Goal: Information Seeking & Learning: Learn about a topic

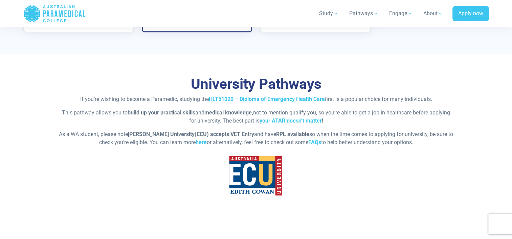
scroll to position [1448, 0]
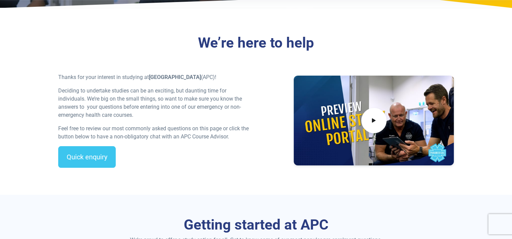
scroll to position [149, 0]
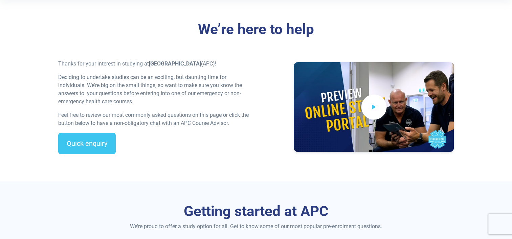
click at [373, 103] on icon at bounding box center [373, 107] width 7 height 11
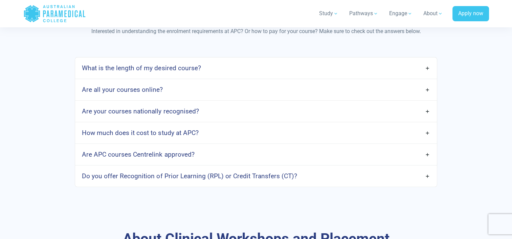
scroll to position [358, 0]
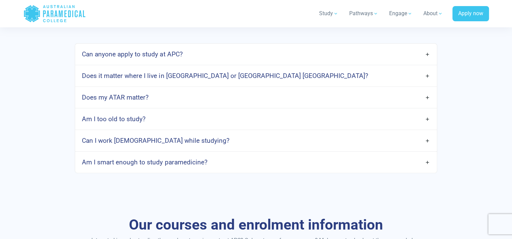
click at [386, 143] on link "Can I work full-time while studying?" at bounding box center [255, 141] width 361 height 16
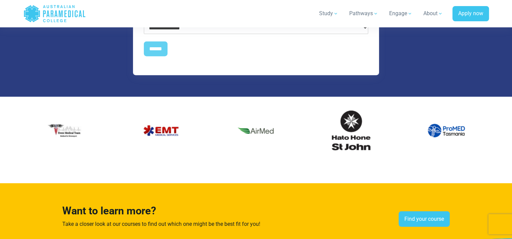
scroll to position [1616, 0]
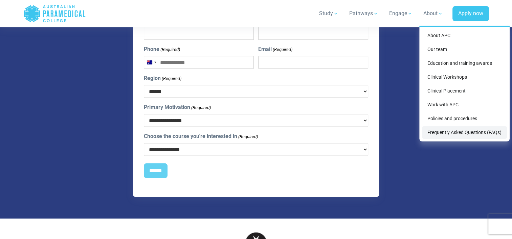
click at [437, 130] on link "Frequently Asked Questions (FAQs)" at bounding box center [464, 132] width 85 height 13
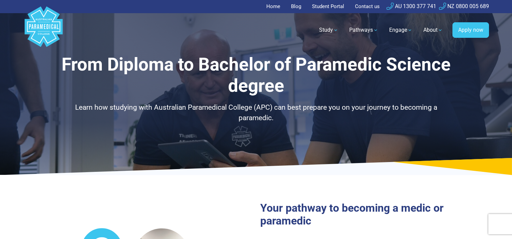
select select "**********"
click at [510, 44] on header "Home Blog Student Portal Contact us AU 1300 377 741 NZ 0800 005 689 .logo-block…" at bounding box center [256, 25] width 512 height 50
click at [511, 44] on header "Home Blog Student Portal Contact us AU 1300 377 741 NZ 0800 005 689 .logo-block…" at bounding box center [256, 25] width 512 height 50
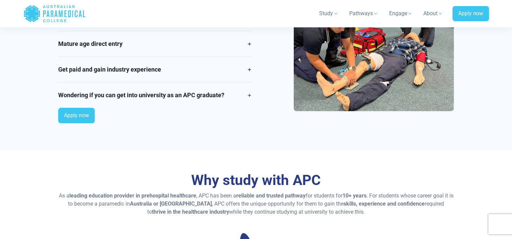
scroll to position [689, 0]
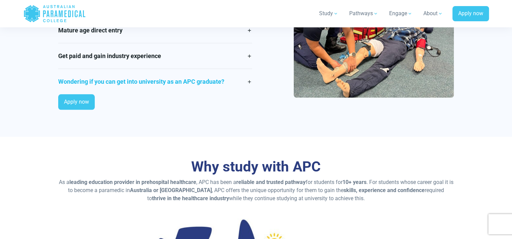
click at [241, 86] on link "Wondering if you can get into university as an APC graduate?" at bounding box center [155, 81] width 194 height 25
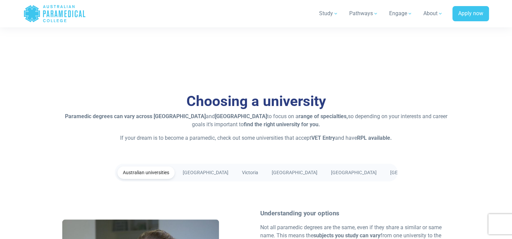
scroll to position [1257, 0]
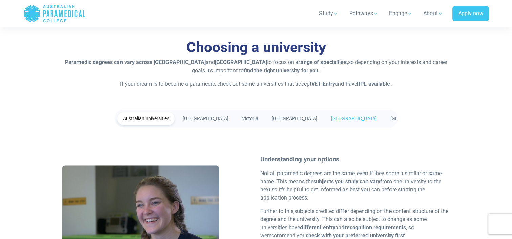
click at [325, 122] on link "[GEOGRAPHIC_DATA]" at bounding box center [353, 118] width 56 height 13
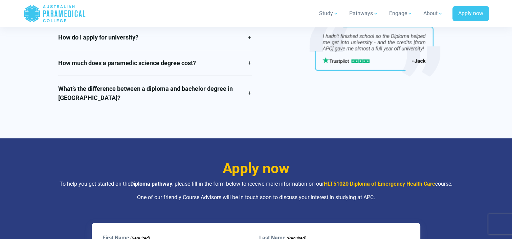
scroll to position [1676, 0]
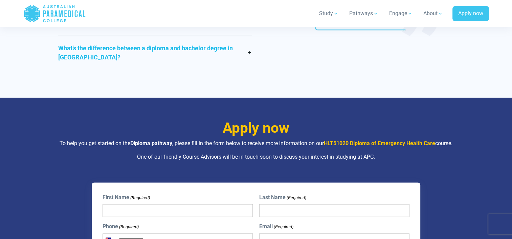
click at [178, 56] on link "What’s the difference between a diploma and bachelor degree in Australia?" at bounding box center [155, 53] width 194 height 34
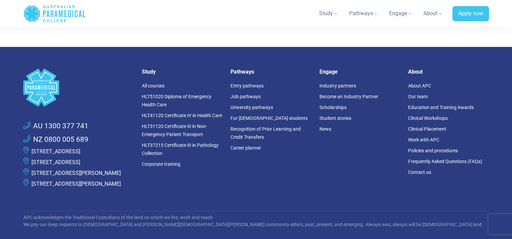
scroll to position [2387, 0]
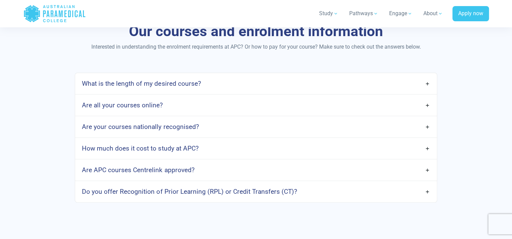
scroll to position [547, 0]
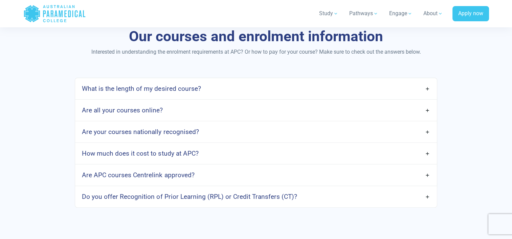
click at [378, 83] on link "What is the length of my desired course?" at bounding box center [255, 89] width 361 height 16
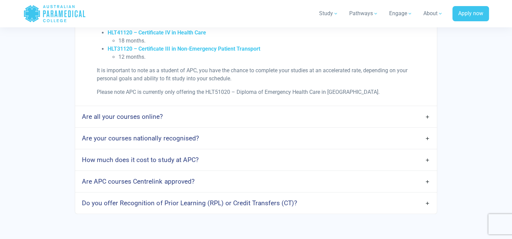
scroll to position [655, 0]
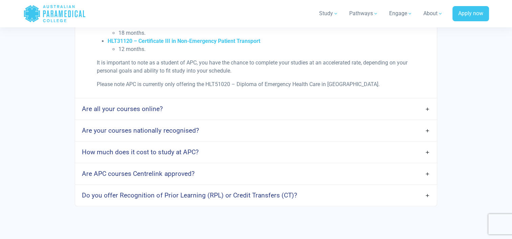
click at [360, 123] on link "Are your courses nationally recognised?" at bounding box center [255, 131] width 361 height 16
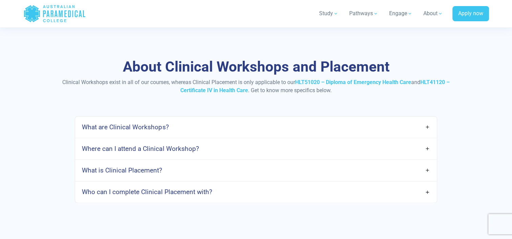
scroll to position [993, 0]
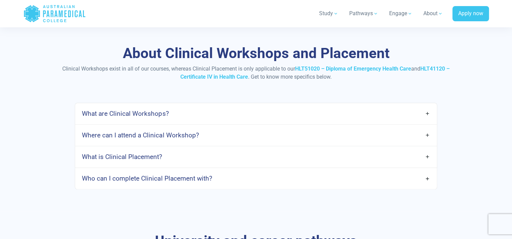
click at [365, 107] on link "What are Clinical Workshops?" at bounding box center [255, 114] width 361 height 16
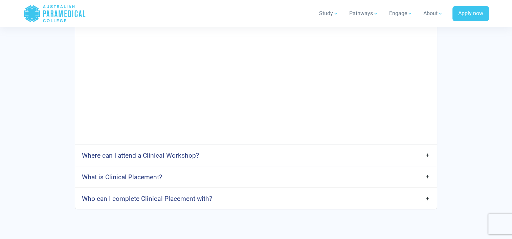
scroll to position [1237, 0]
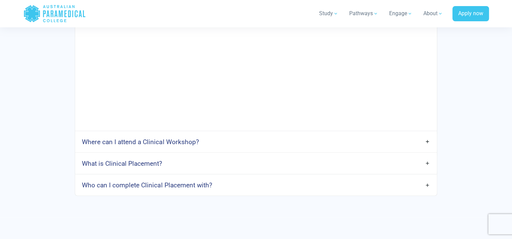
click at [148, 134] on link "Where can I attend a Clinical Workshop?" at bounding box center [255, 142] width 361 height 16
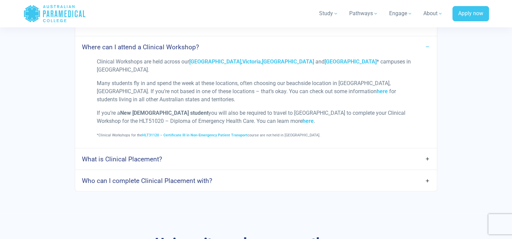
scroll to position [1345, 0]
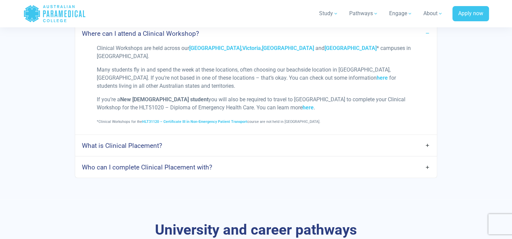
click at [148, 142] on h4 "What is Clinical Placement?" at bounding box center [122, 146] width 80 height 8
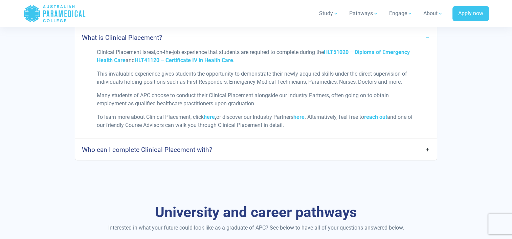
scroll to position [1467, 0]
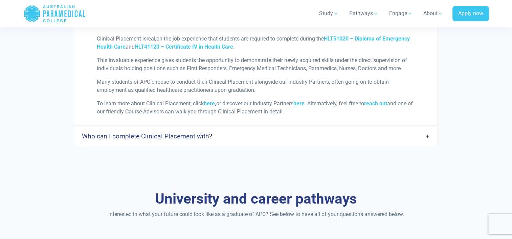
click at [148, 133] on link "Who can I complete Clinical Placement with?" at bounding box center [255, 137] width 361 height 16
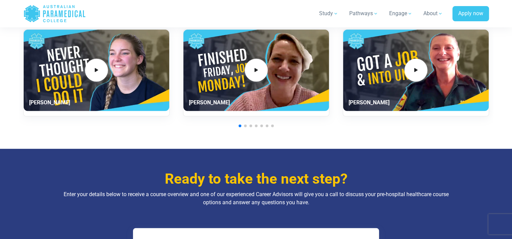
scroll to position [1994, 0]
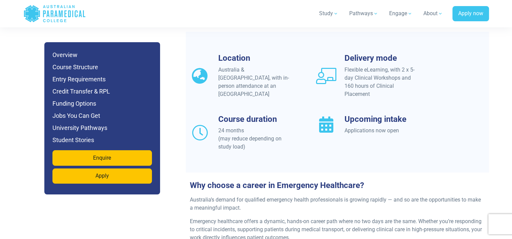
scroll to position [628, 0]
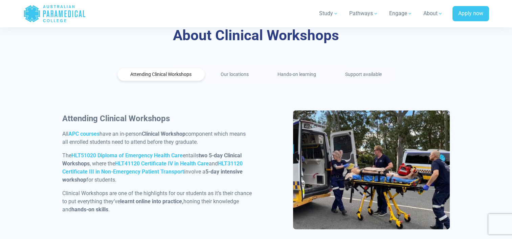
scroll to position [333, 0]
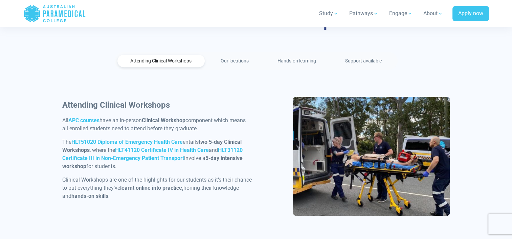
click at [247, 53] on ul "Attending Clinical Workshops Our locations Hands-on learning Support available" at bounding box center [256, 61] width 283 height 18
click at [241, 64] on link "Our locations" at bounding box center [234, 61] width 54 height 13
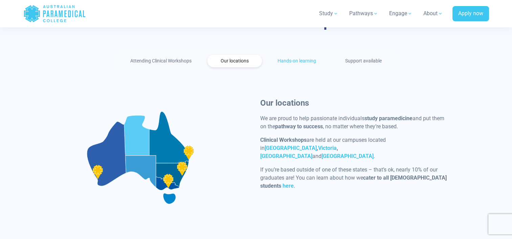
click at [290, 63] on link "Hands-on learning" at bounding box center [296, 61] width 65 height 13
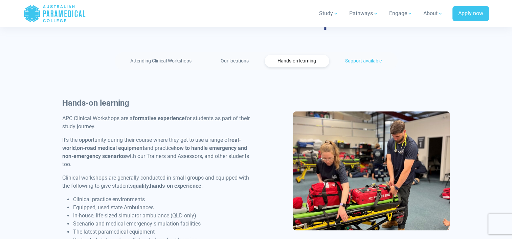
scroll to position [347, 0]
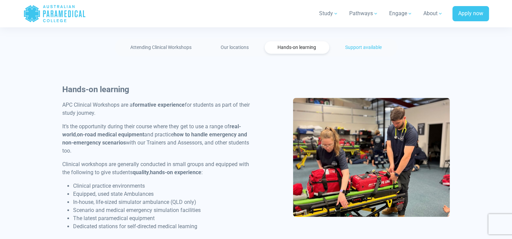
click at [350, 50] on link "Support available" at bounding box center [363, 47] width 63 height 13
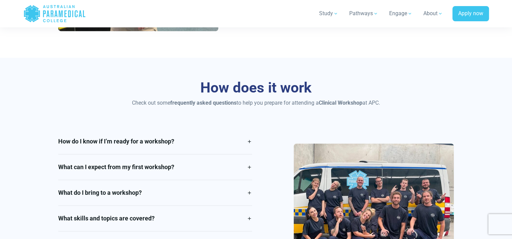
scroll to position [888, 0]
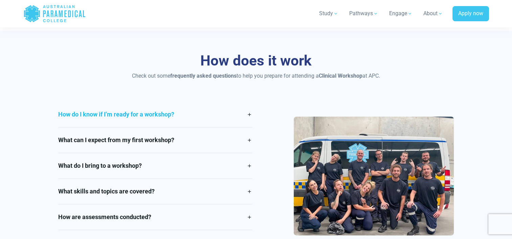
click at [242, 118] on link "How do I know if I’m ready for a workshop?" at bounding box center [155, 114] width 194 height 25
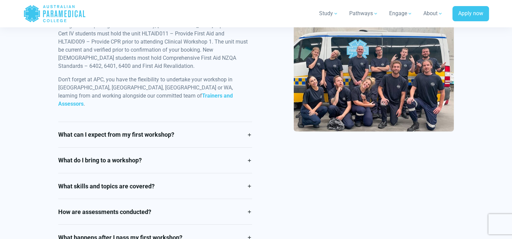
scroll to position [1105, 0]
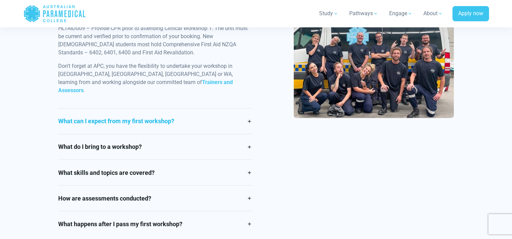
click at [242, 110] on link "What can I expect from my first workshop?" at bounding box center [155, 121] width 194 height 25
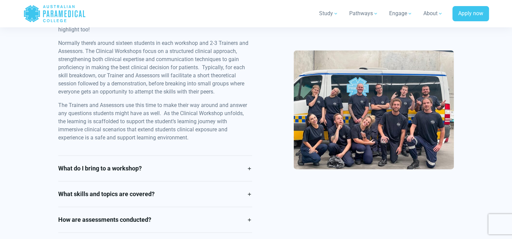
scroll to position [1037, 0]
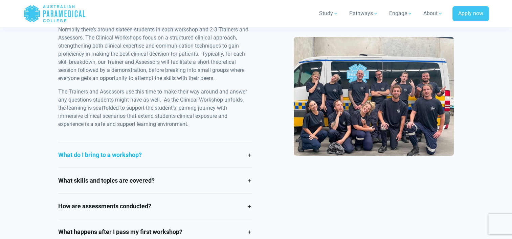
click at [229, 156] on link "What do I bring to a workshop?" at bounding box center [155, 154] width 194 height 25
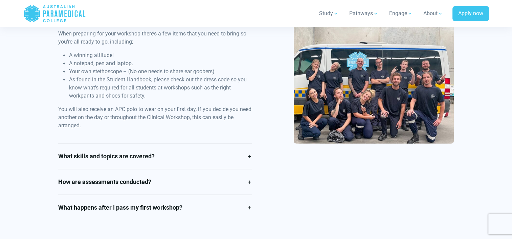
click at [229, 156] on link "What skills and topics are covered?" at bounding box center [155, 156] width 194 height 25
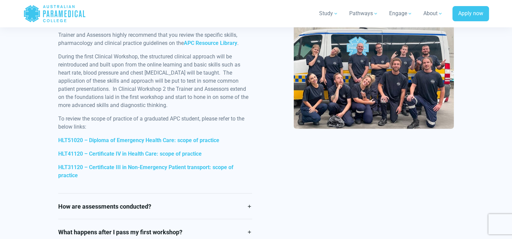
scroll to position [1132, 0]
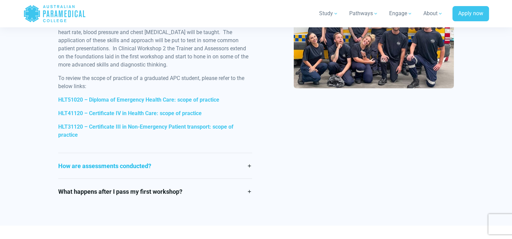
click at [229, 156] on link "How are assessments conducted?" at bounding box center [155, 165] width 194 height 25
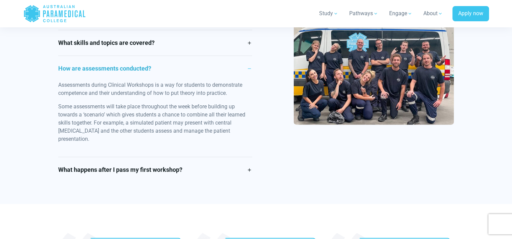
scroll to position [1023, 0]
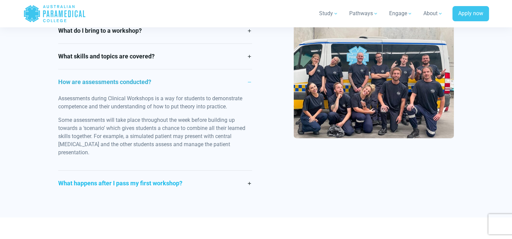
click at [226, 176] on link "What happens after I pass my first workshop?" at bounding box center [155, 183] width 194 height 25
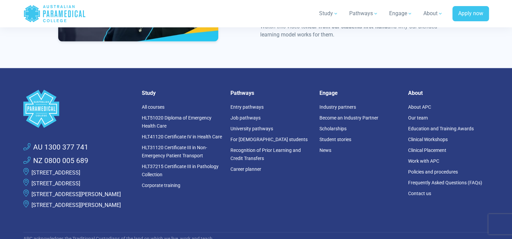
scroll to position [1808, 0]
